Goal: Information Seeking & Learning: Learn about a topic

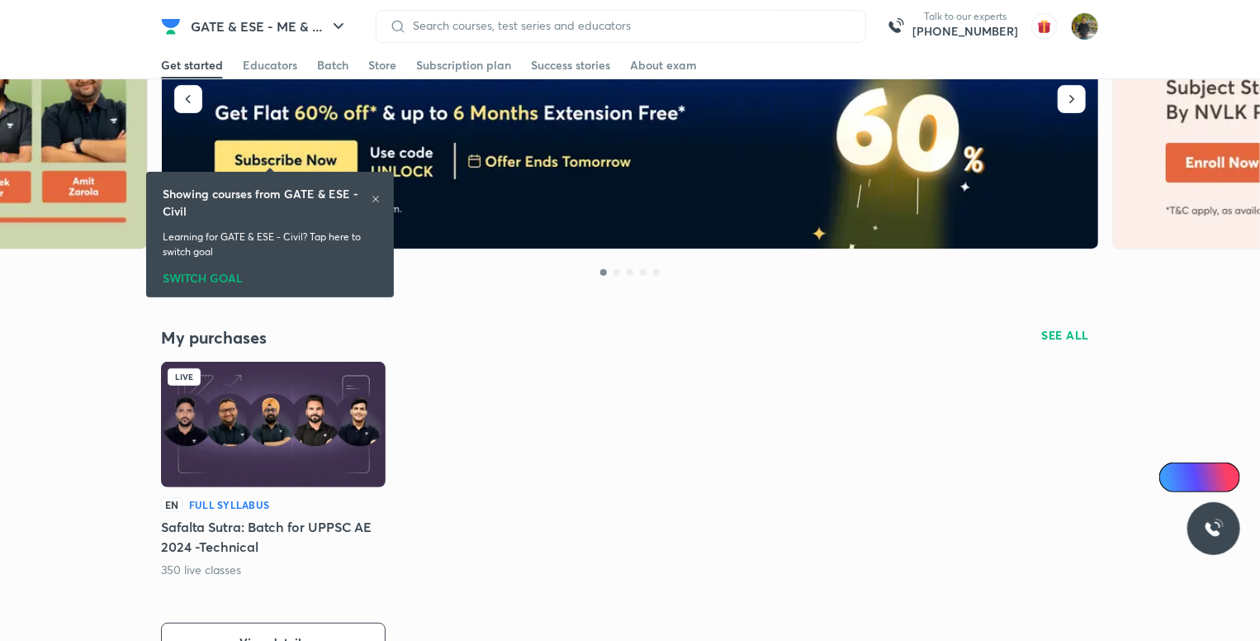
scroll to position [330, 0]
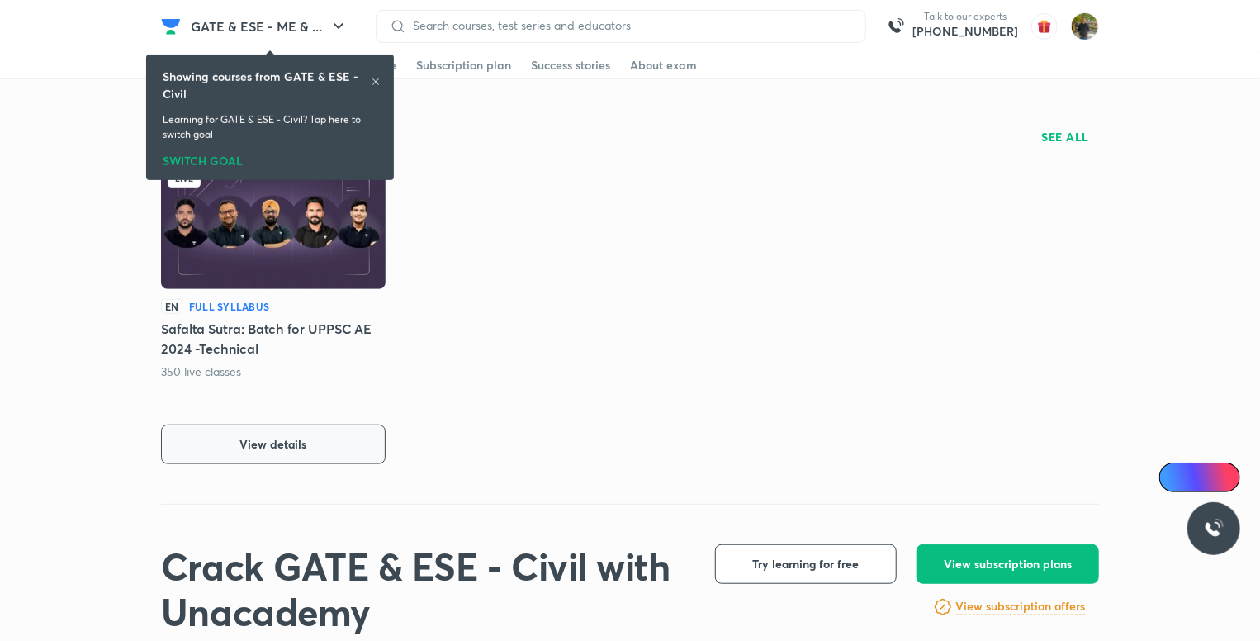
click at [339, 434] on button "View details" at bounding box center [273, 444] width 225 height 40
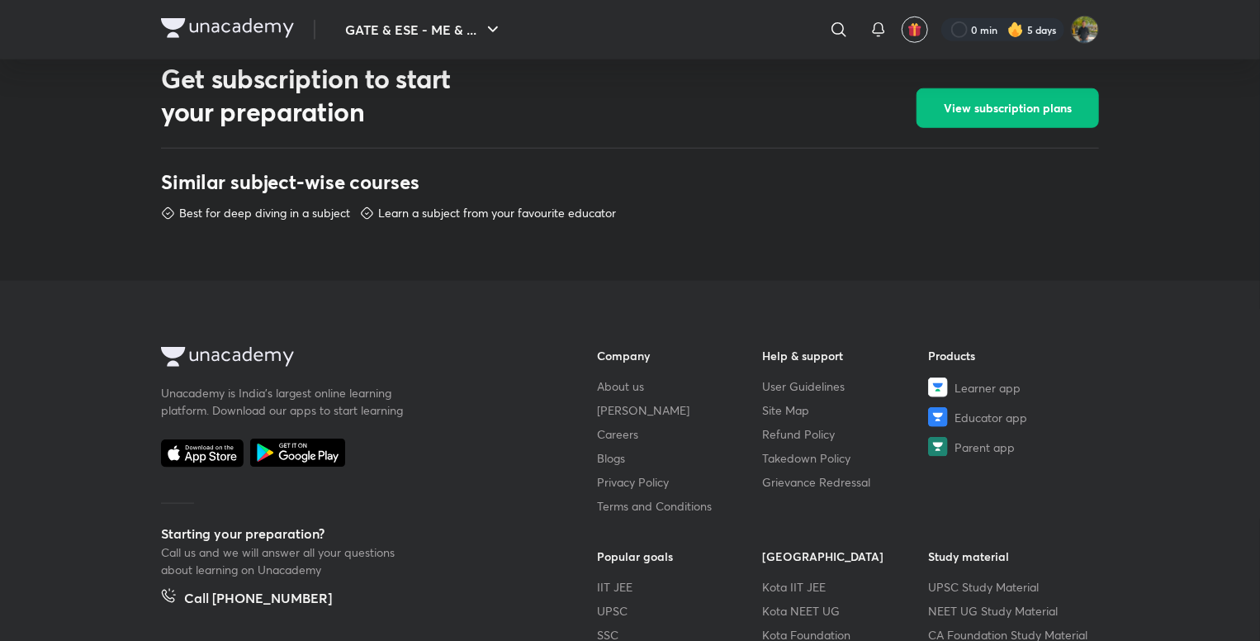
scroll to position [743, 0]
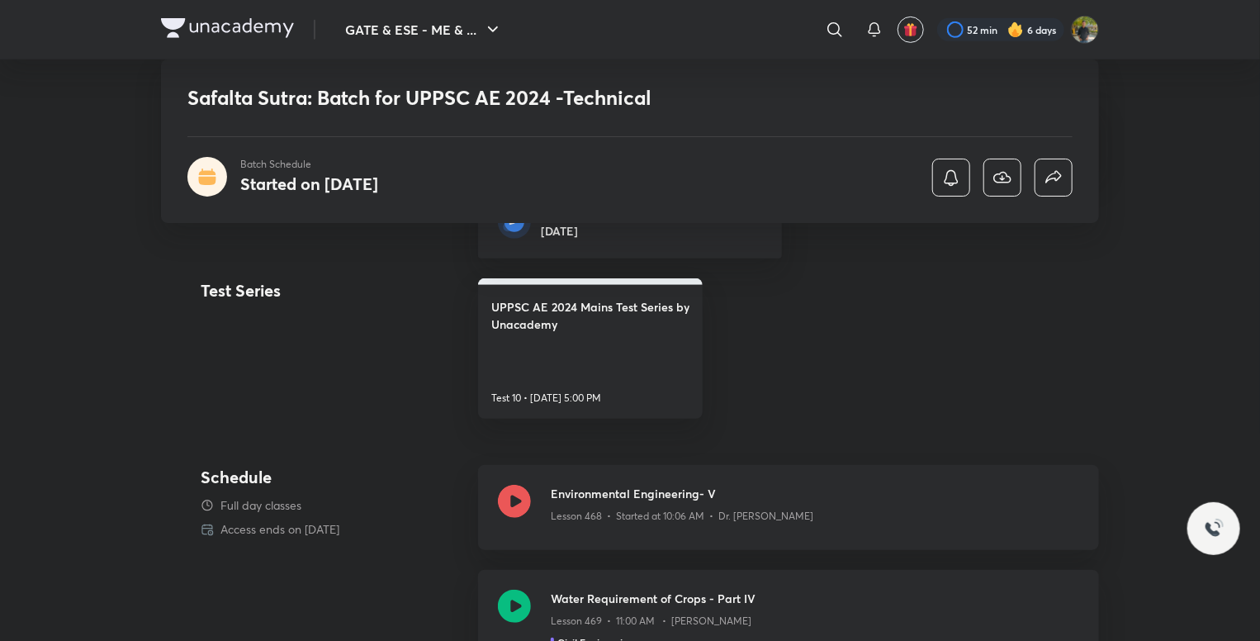
scroll to position [495, 0]
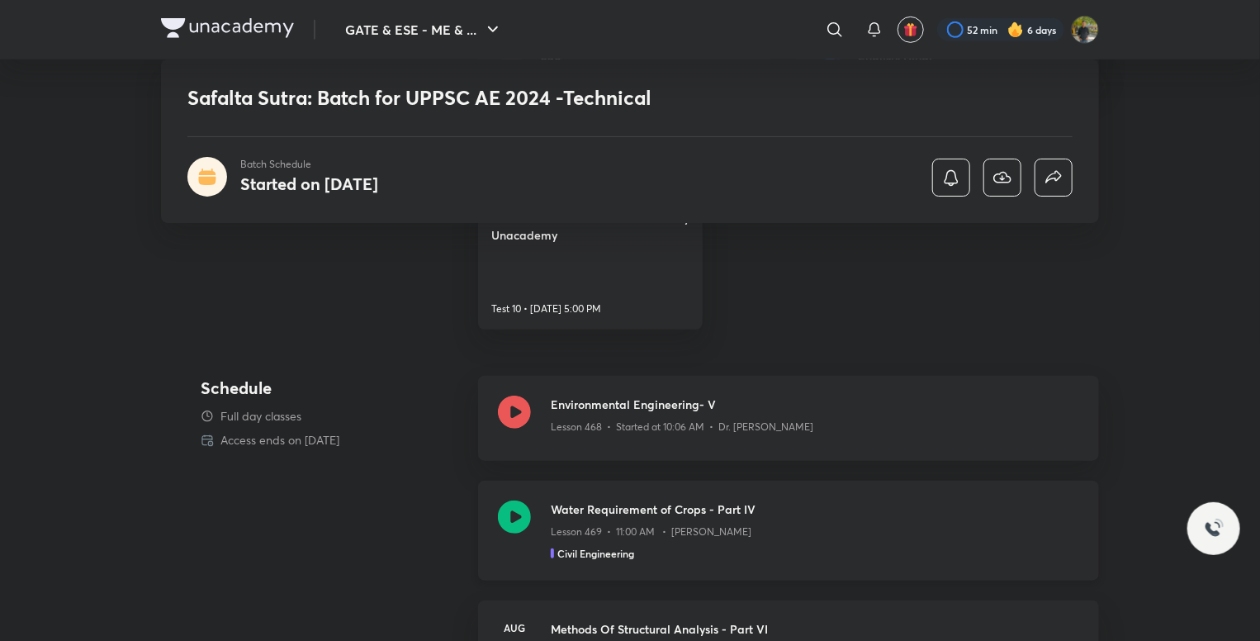
click at [850, 549] on div "Civil Engineering" at bounding box center [815, 553] width 528 height 15
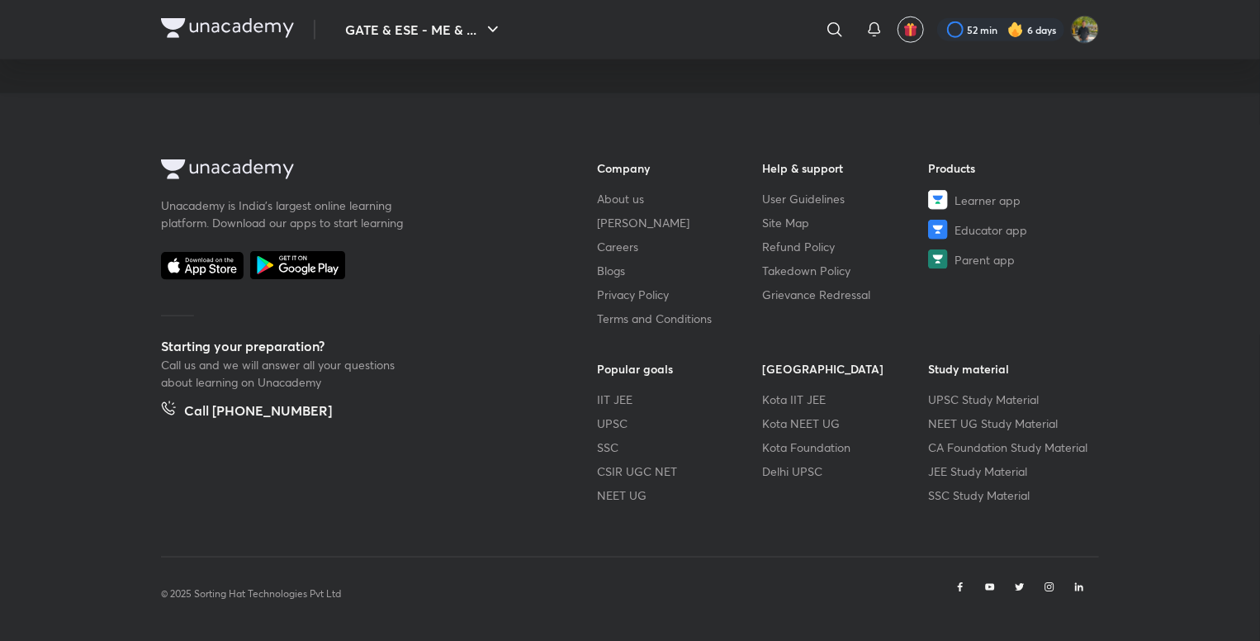
scroll to position [926, 0]
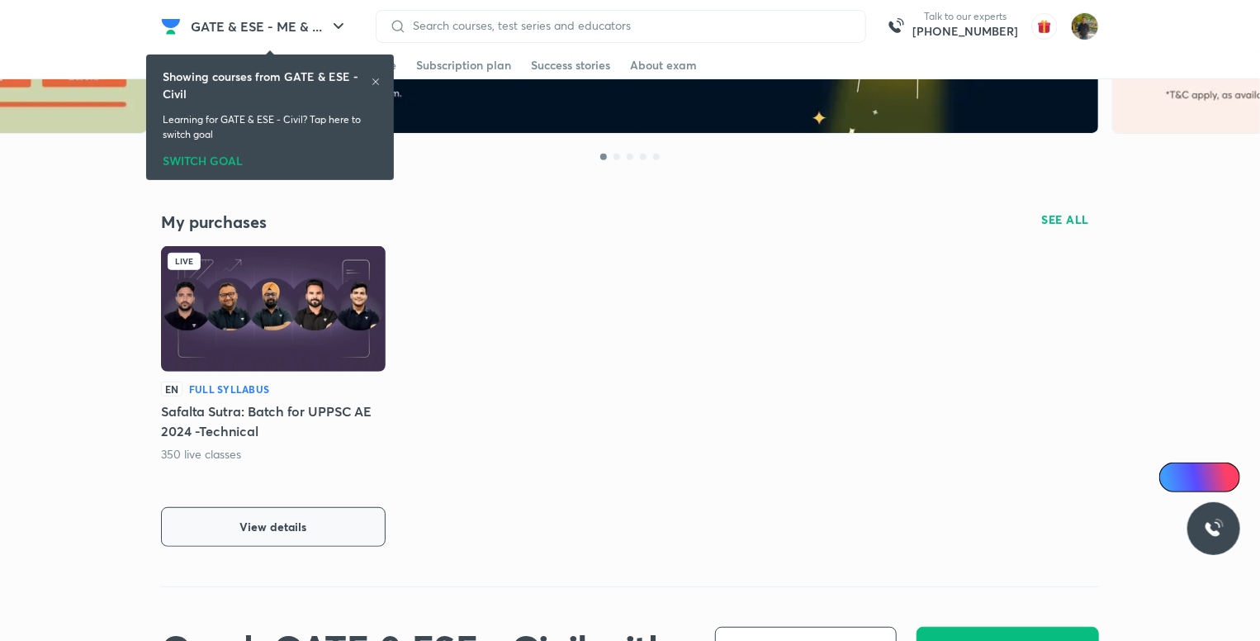
click at [334, 532] on button "View details" at bounding box center [273, 527] width 225 height 40
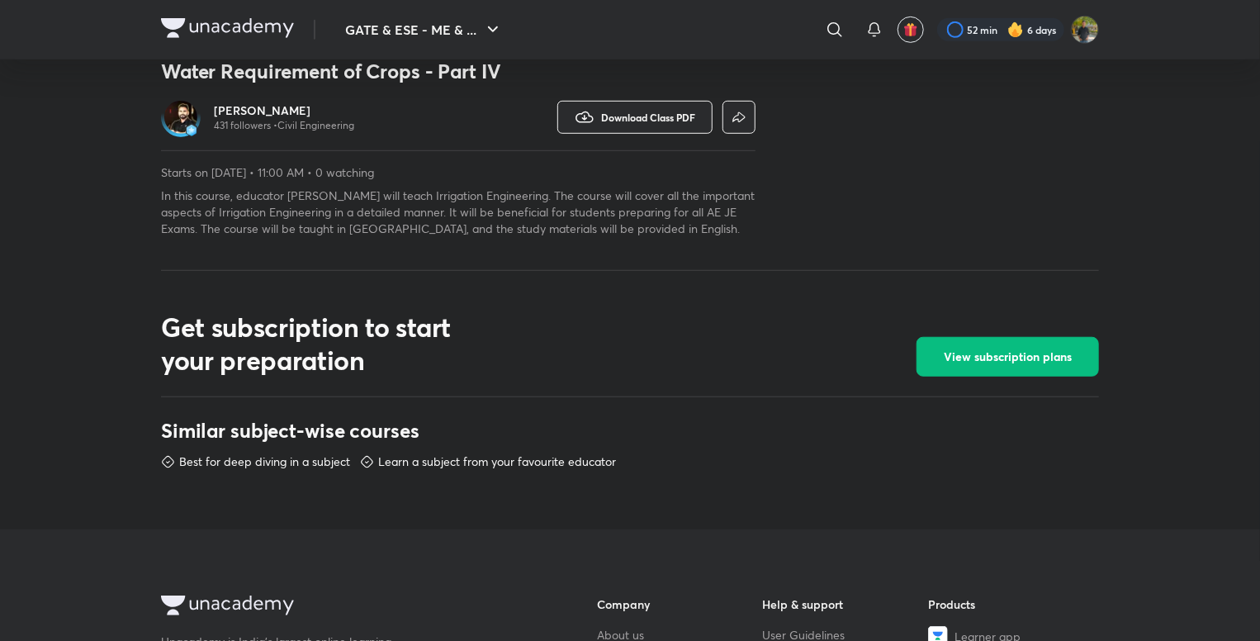
scroll to position [490, 0]
